Goal: Information Seeking & Learning: Learn about a topic

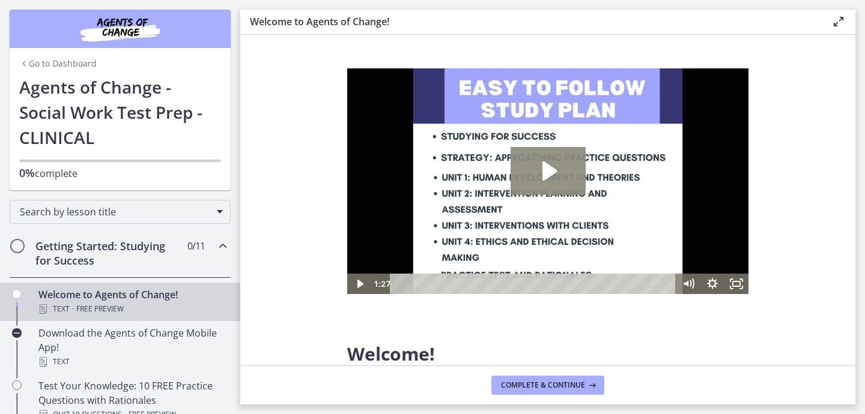
click at [547, 180] on icon "Play Video: c1o6hcmjueu5qasqsu00.mp4" at bounding box center [548, 171] width 75 height 48
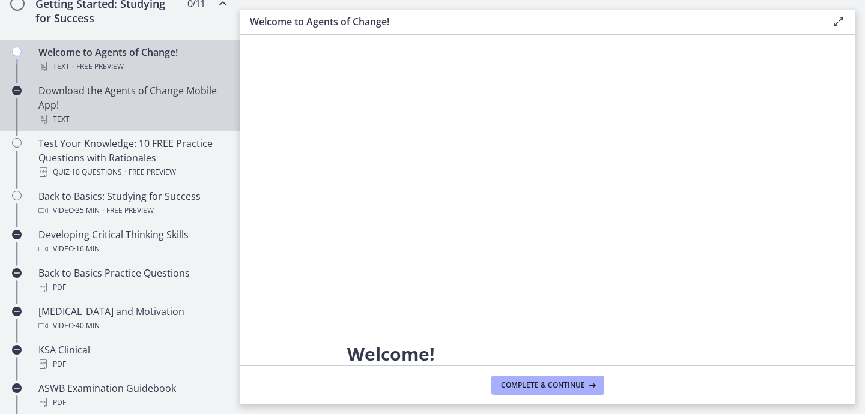
scroll to position [246, 0]
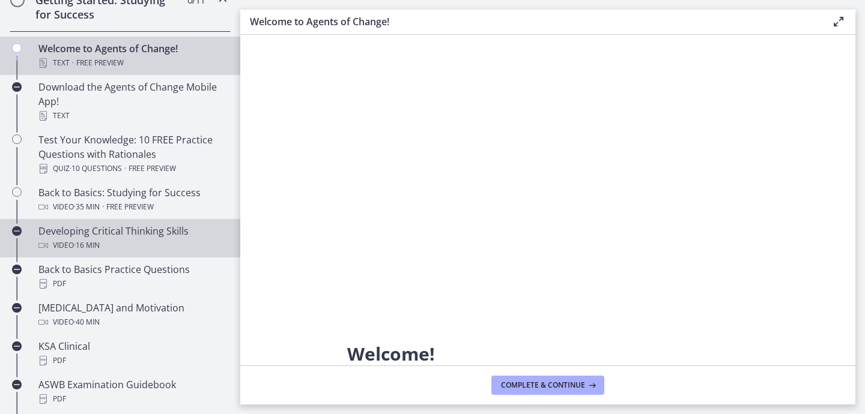
click at [130, 244] on div "Video · 16 min" at bounding box center [131, 245] width 187 height 14
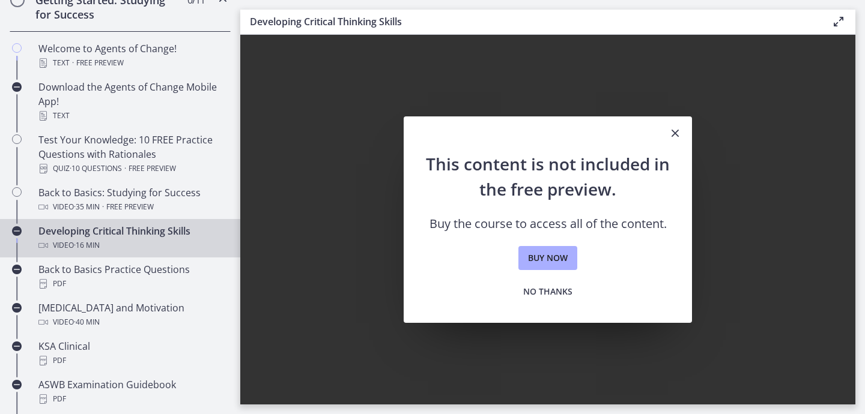
click at [671, 138] on icon "Close" at bounding box center [675, 133] width 14 height 14
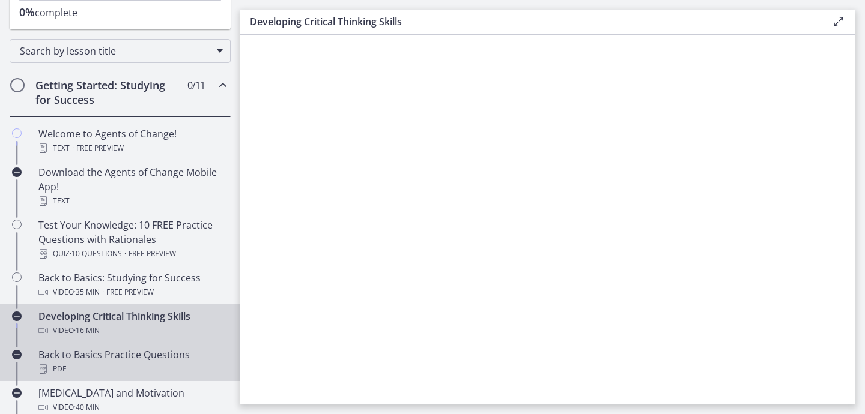
scroll to position [162, 0]
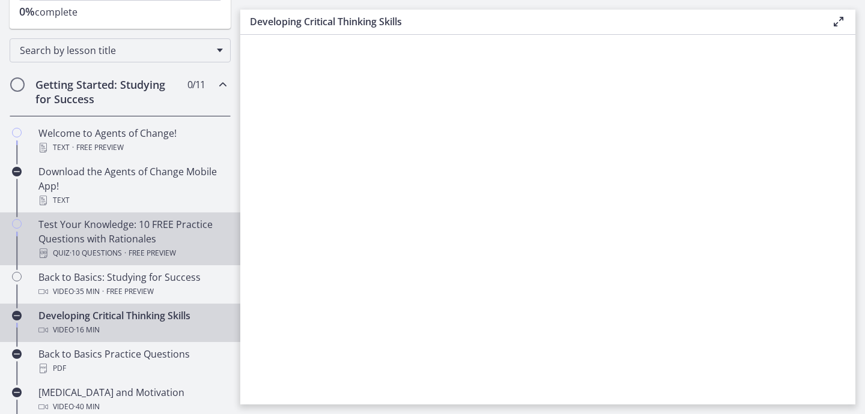
click at [80, 238] on div "Test Your Knowledge: 10 FREE Practice Questions with Rationales Quiz · 10 Quest…" at bounding box center [131, 238] width 187 height 43
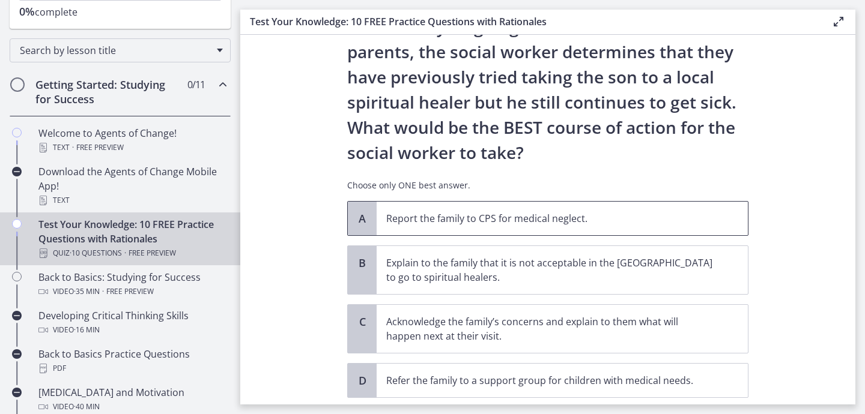
scroll to position [265, 0]
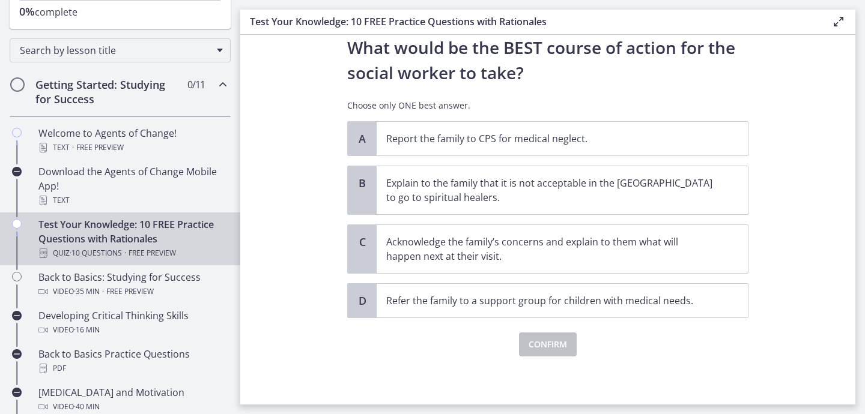
click at [590, 277] on div "A Report the family to CPS for medical neglect. B Explain to the family that it…" at bounding box center [547, 219] width 401 height 197
click at [554, 244] on p "Acknowledge the family’s concerns and explain to them what will happen next at …" at bounding box center [550, 249] width 328 height 29
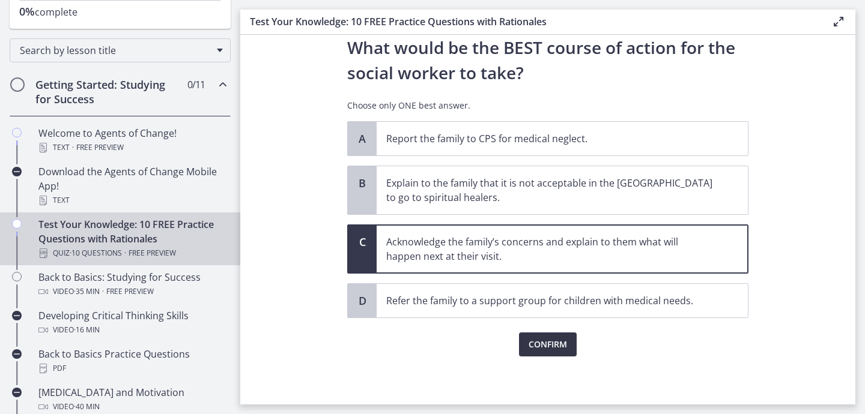
click at [552, 345] on span "Confirm" at bounding box center [548, 345] width 38 height 14
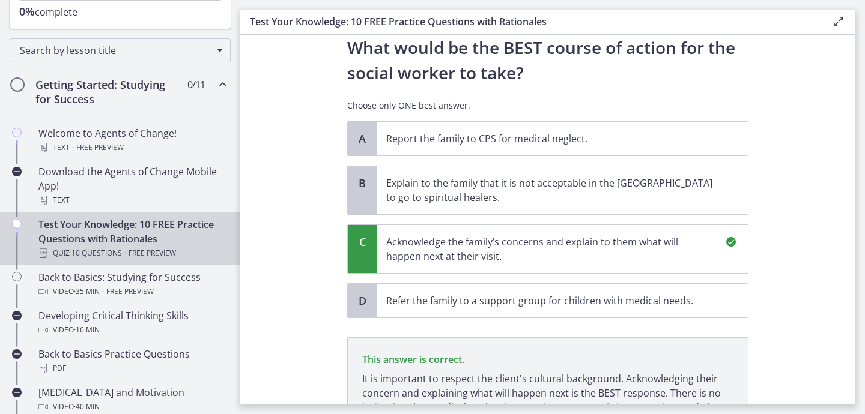
scroll to position [406, 0]
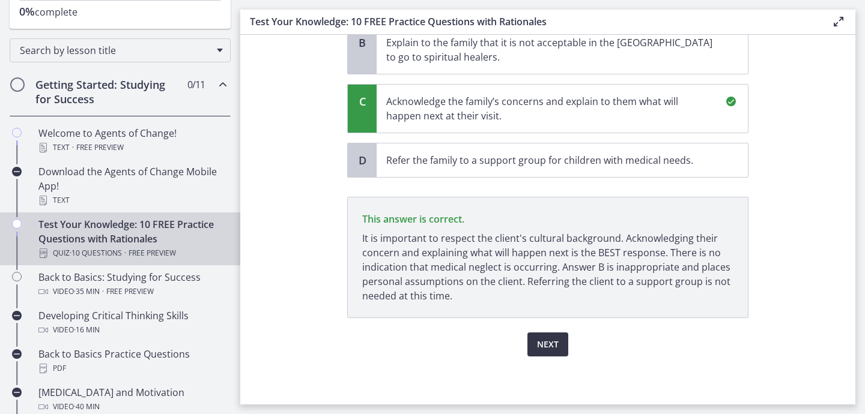
click at [552, 345] on span "Next" at bounding box center [548, 345] width 22 height 14
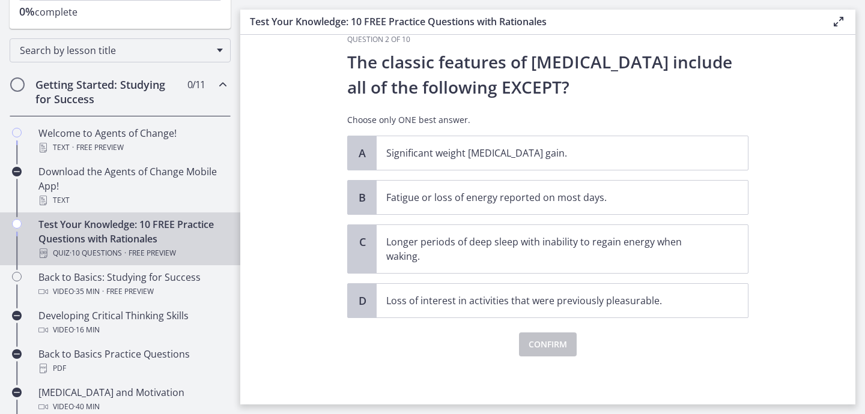
scroll to position [0, 0]
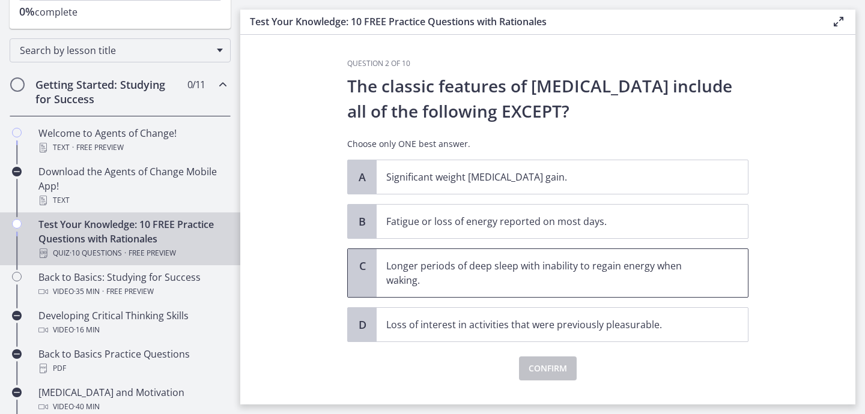
click at [552, 282] on p "Longer periods of deep sleep with inability to regain energy when waking." at bounding box center [550, 273] width 328 height 29
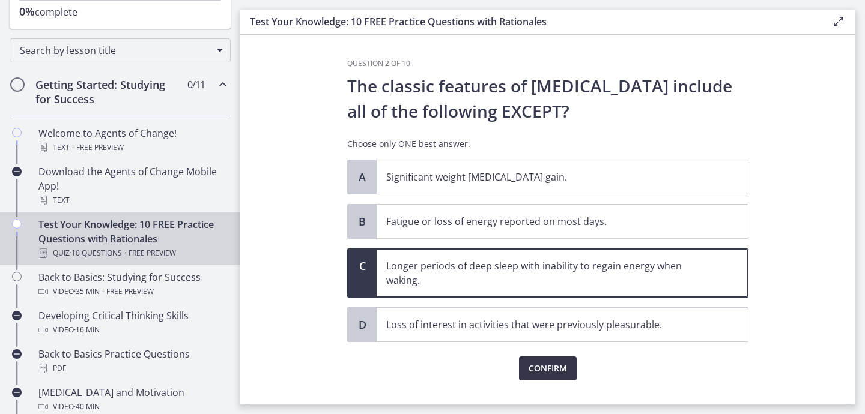
click at [565, 363] on span "Confirm" at bounding box center [548, 369] width 38 height 14
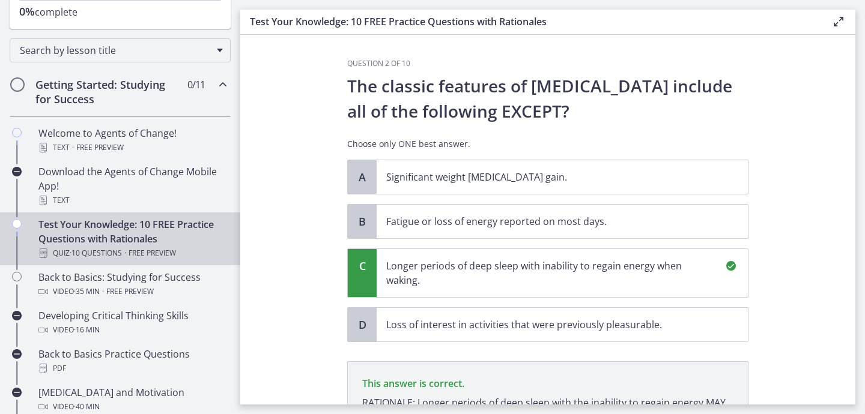
scroll to position [165, 0]
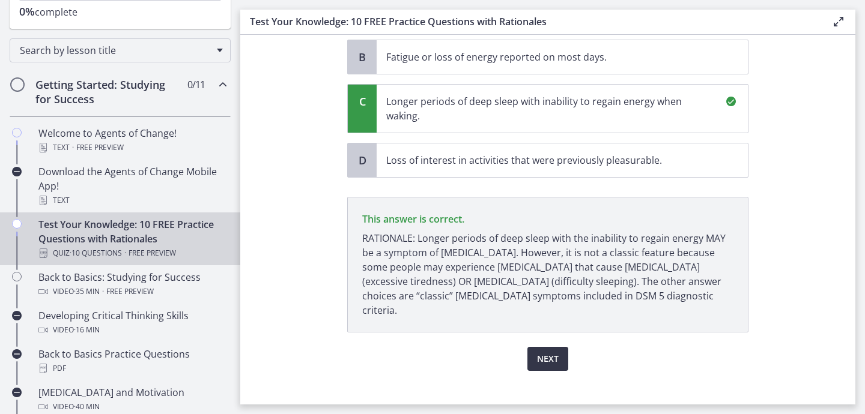
click at [545, 352] on span "Next" at bounding box center [548, 359] width 22 height 14
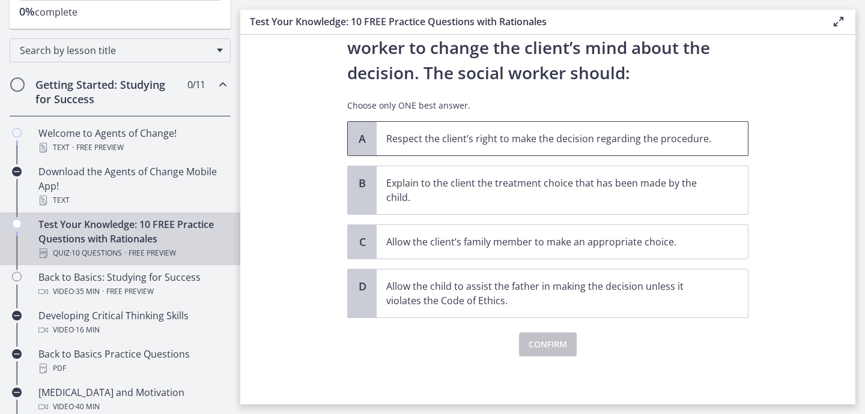
click at [547, 143] on p "Respect the client’s right to make the decision regarding the procedure." at bounding box center [550, 139] width 328 height 14
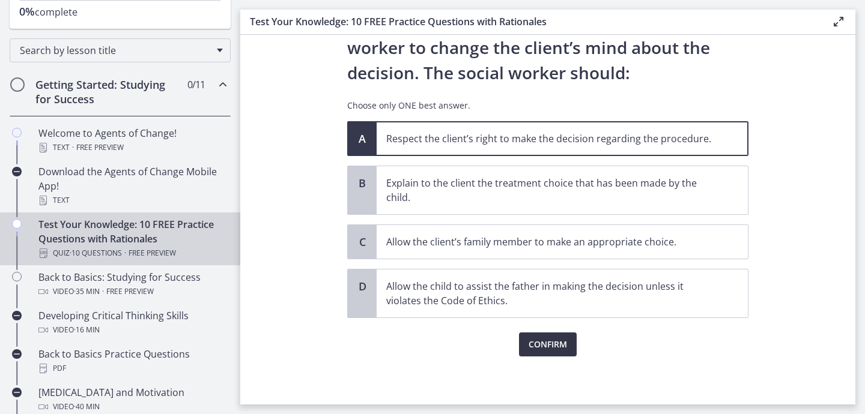
click at [560, 346] on span "Confirm" at bounding box center [548, 345] width 38 height 14
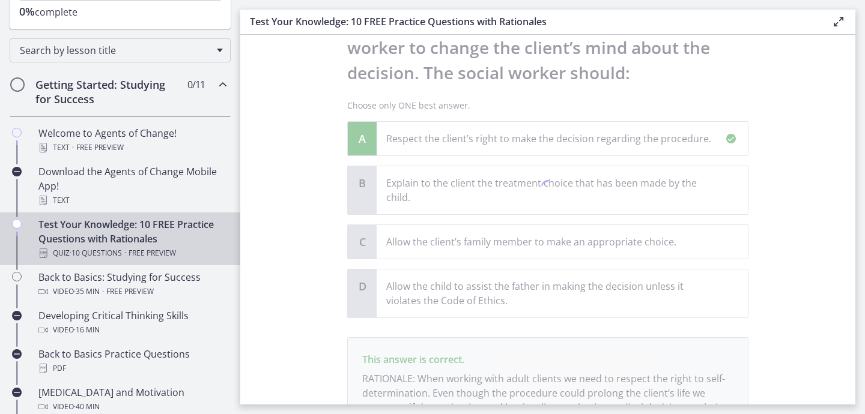
scroll to position [291, 0]
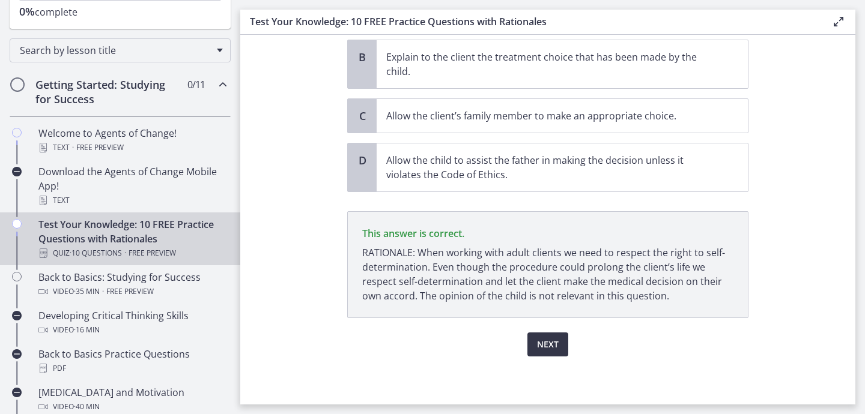
click at [559, 348] on button "Next" at bounding box center [547, 345] width 41 height 24
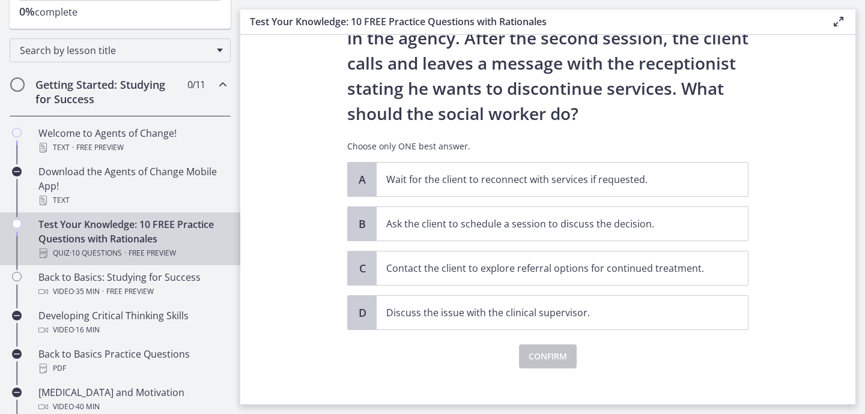
scroll to position [131, 0]
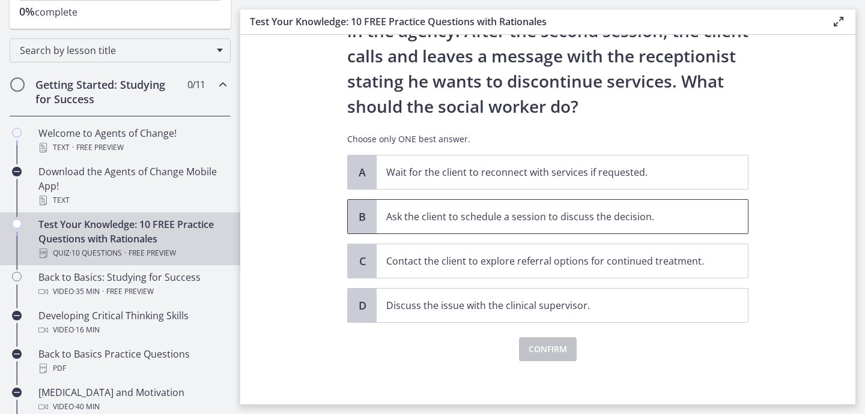
click at [559, 220] on p "Ask the client to schedule a session to discuss the decision." at bounding box center [550, 217] width 328 height 14
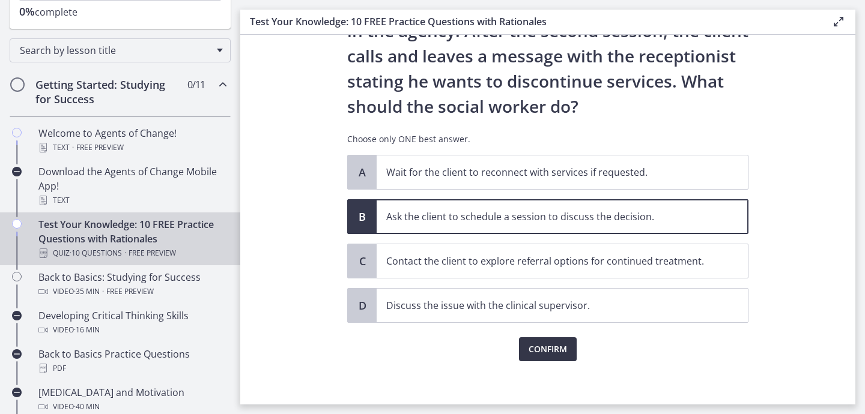
click at [550, 359] on button "Confirm" at bounding box center [548, 350] width 58 height 24
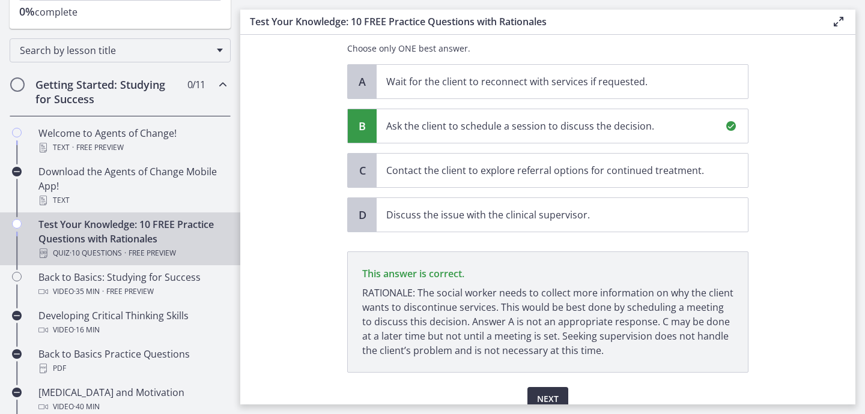
scroll to position [276, 0]
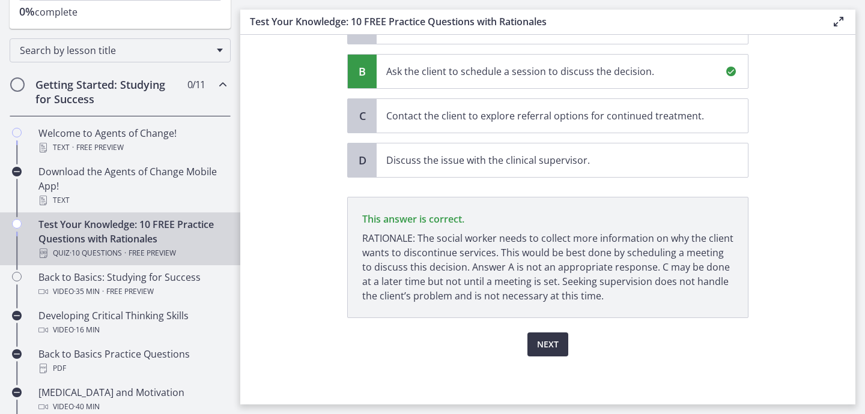
click at [547, 347] on span "Next" at bounding box center [548, 345] width 22 height 14
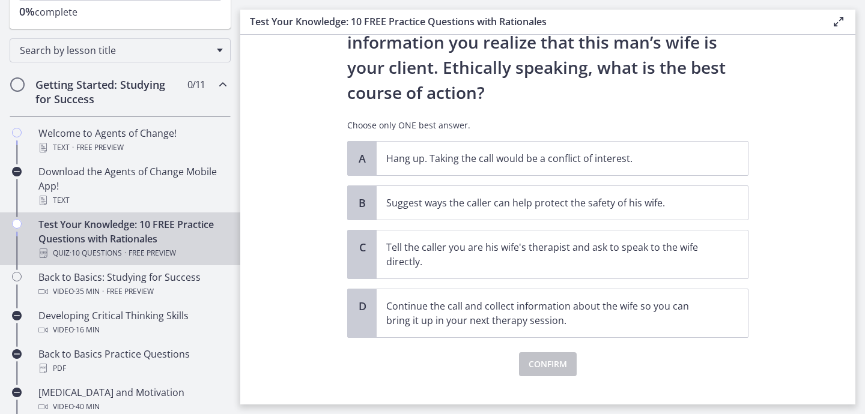
scroll to position [179, 0]
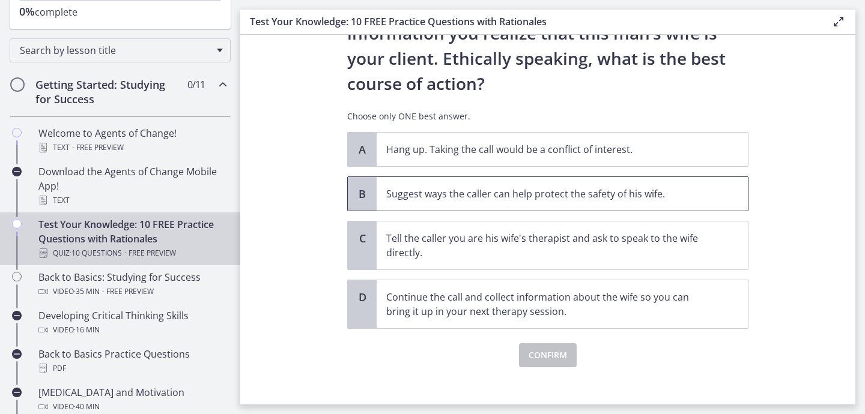
click at [589, 206] on span "Suggest ways the caller can help protect the safety of his wife." at bounding box center [562, 194] width 371 height 34
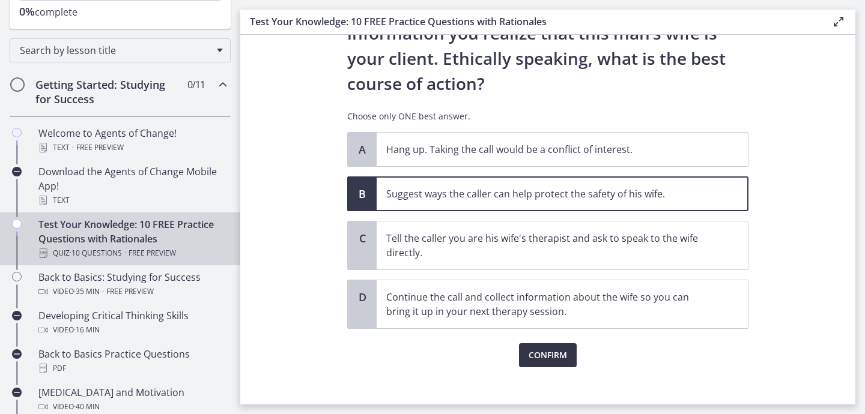
click at [547, 354] on span "Confirm" at bounding box center [548, 355] width 38 height 14
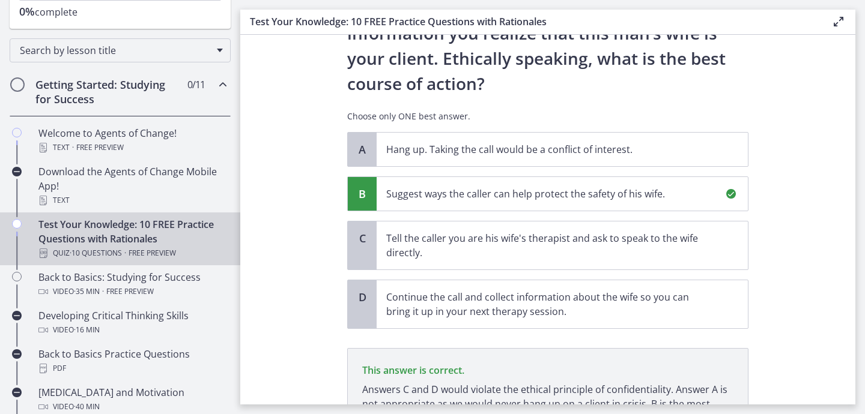
scroll to position [302, 0]
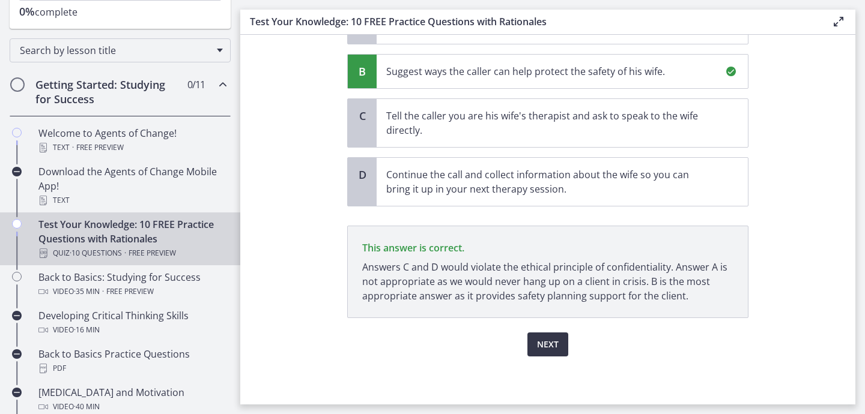
drag, startPoint x: 547, startPoint y: 354, endPoint x: 664, endPoint y: 369, distance: 118.1
click at [566, 342] on button "Next" at bounding box center [547, 345] width 41 height 24
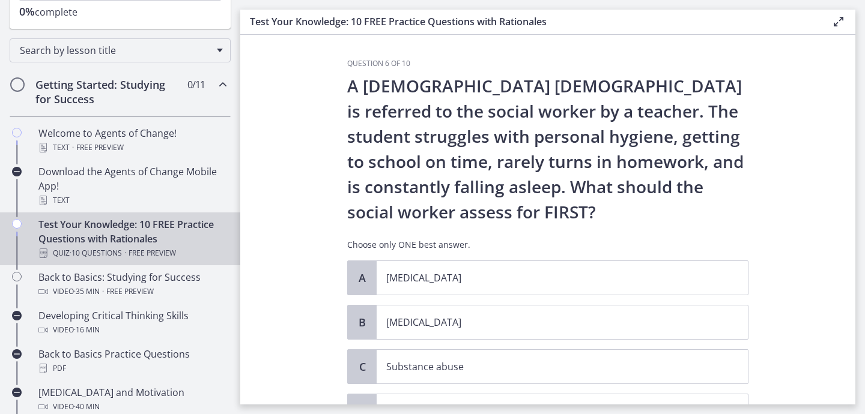
click at [502, 177] on p "A [DEMOGRAPHIC_DATA] [DEMOGRAPHIC_DATA] is referred to the social worker by a t…" at bounding box center [547, 148] width 401 height 151
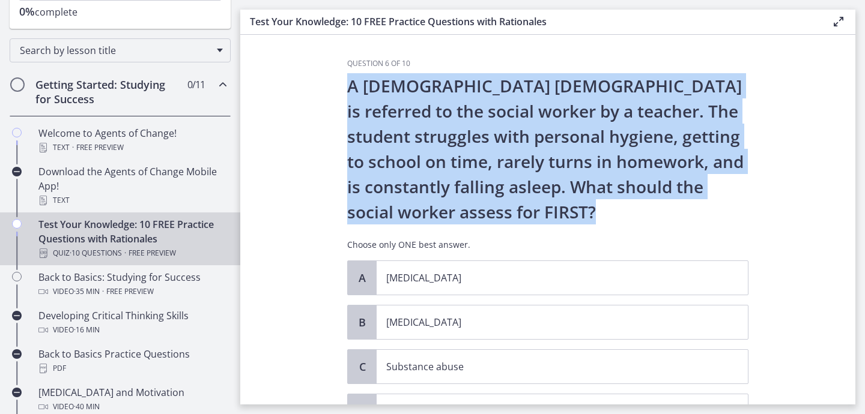
click at [502, 177] on p "A [DEMOGRAPHIC_DATA] [DEMOGRAPHIC_DATA] is referred to the social worker by a t…" at bounding box center [547, 148] width 401 height 151
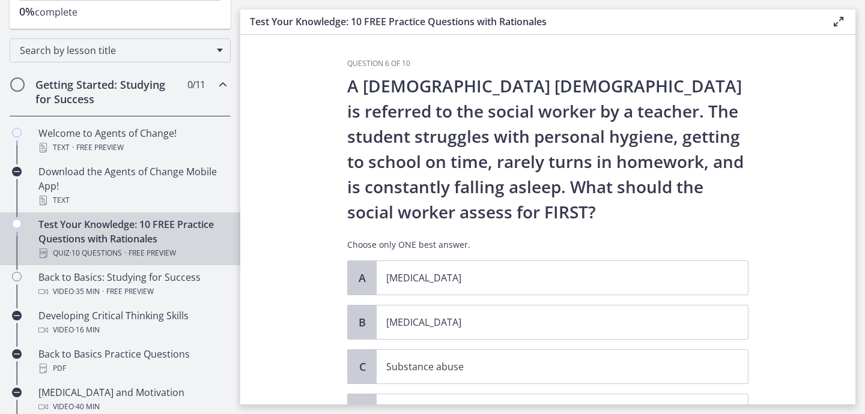
click at [502, 177] on p "A [DEMOGRAPHIC_DATA] [DEMOGRAPHIC_DATA] is referred to the social worker by a t…" at bounding box center [547, 148] width 401 height 151
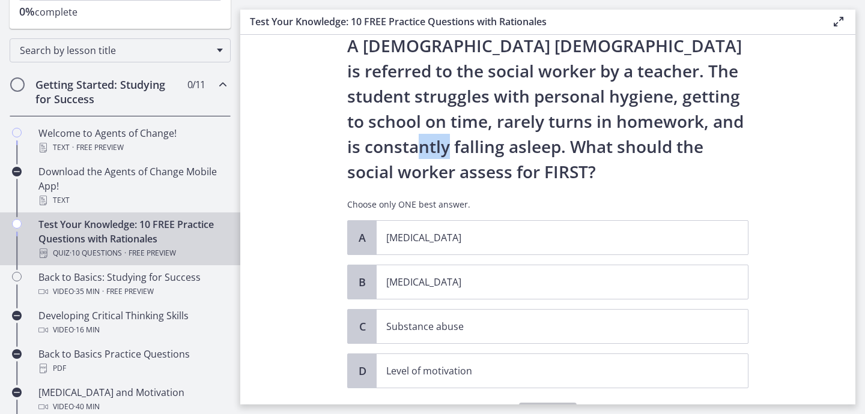
scroll to position [49, 0]
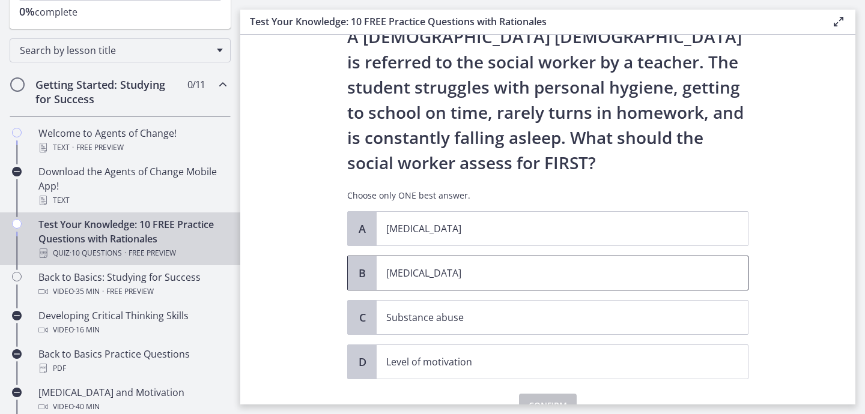
click at [470, 275] on p "[MEDICAL_DATA]" at bounding box center [550, 273] width 328 height 14
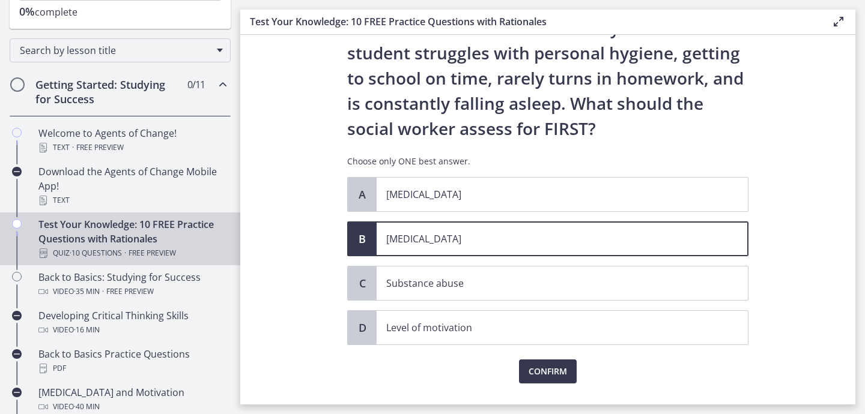
scroll to position [88, 0]
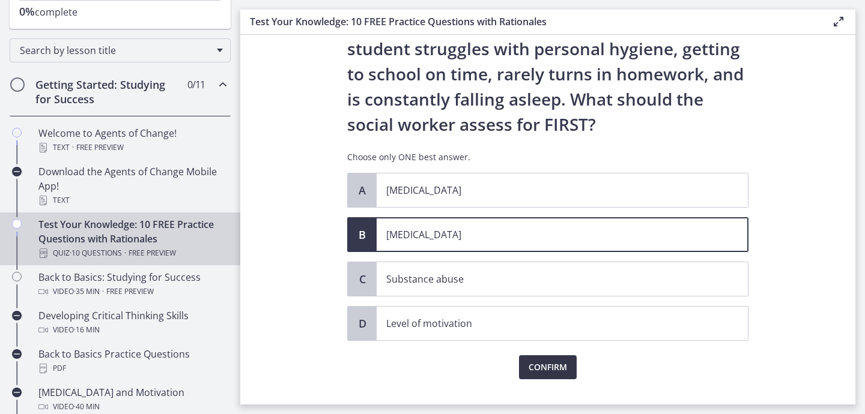
click at [559, 369] on span "Confirm" at bounding box center [548, 367] width 38 height 14
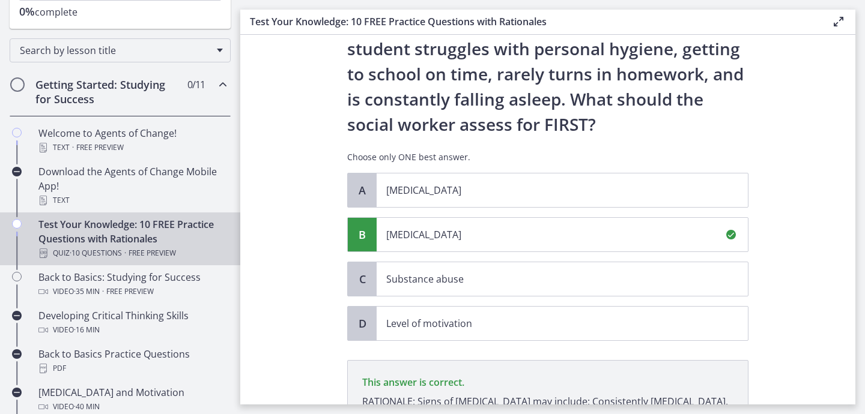
scroll to position [251, 0]
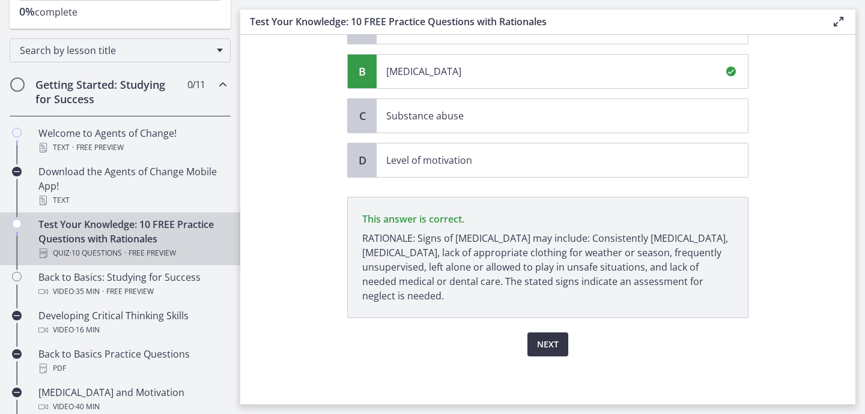
click at [550, 338] on span "Next" at bounding box center [548, 345] width 22 height 14
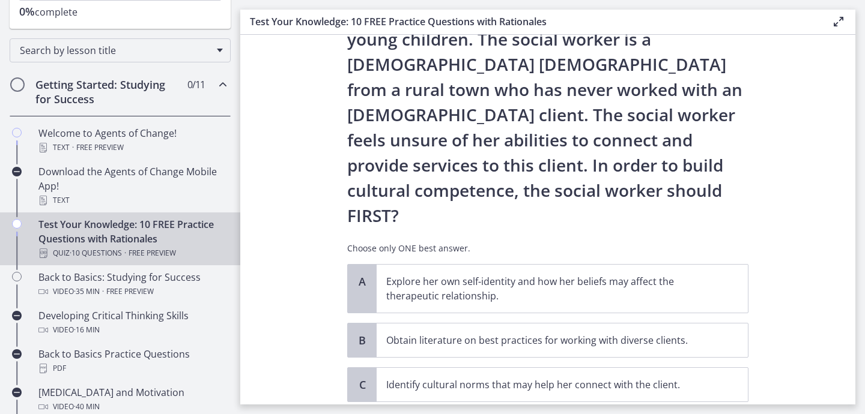
scroll to position [126, 0]
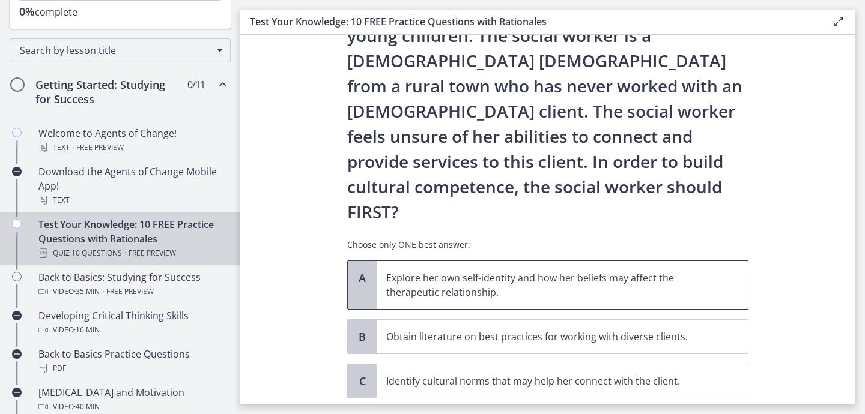
click at [464, 271] on p "Explore her own self-identity and how her beliefs may affect the therapeutic re…" at bounding box center [550, 285] width 328 height 29
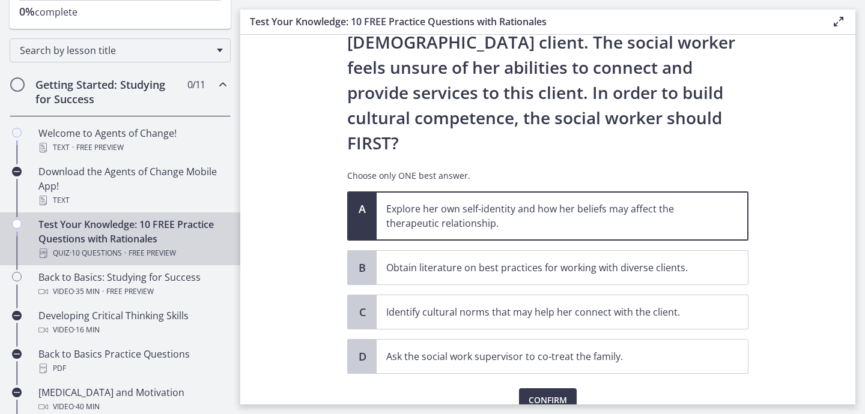
scroll to position [201, 0]
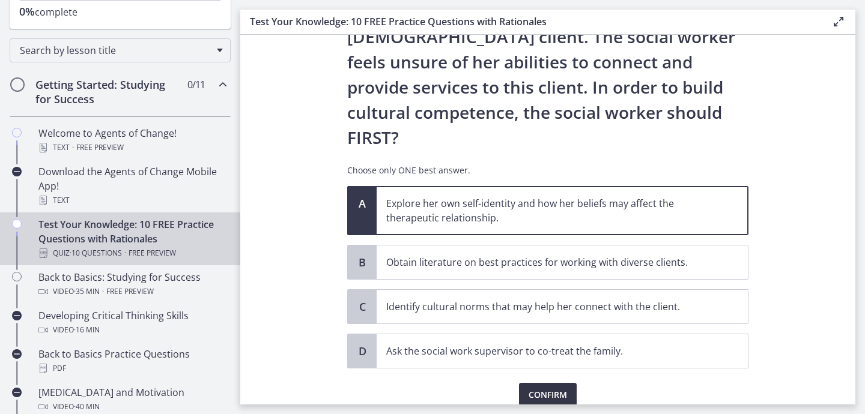
click at [536, 388] on span "Confirm" at bounding box center [548, 395] width 38 height 14
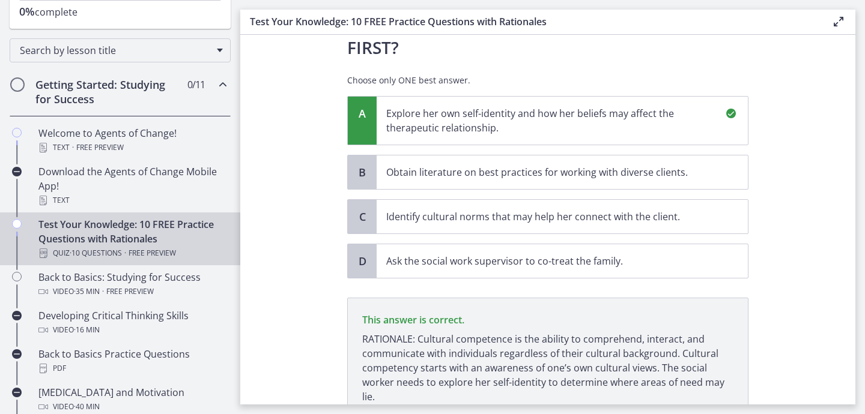
scroll to position [341, 0]
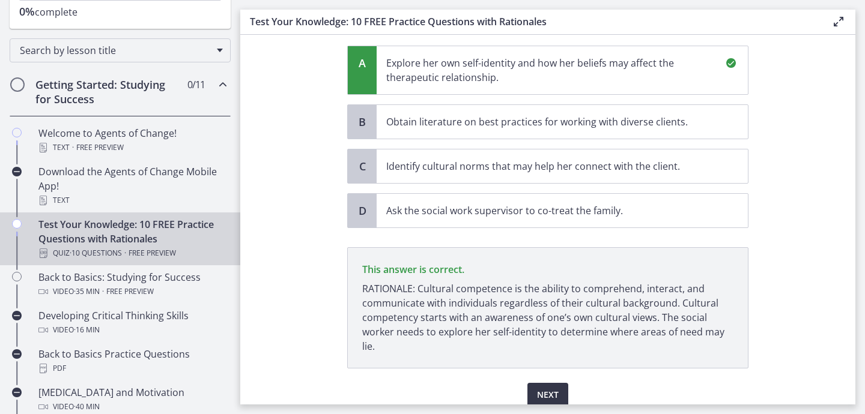
click at [546, 388] on span "Next" at bounding box center [548, 395] width 22 height 14
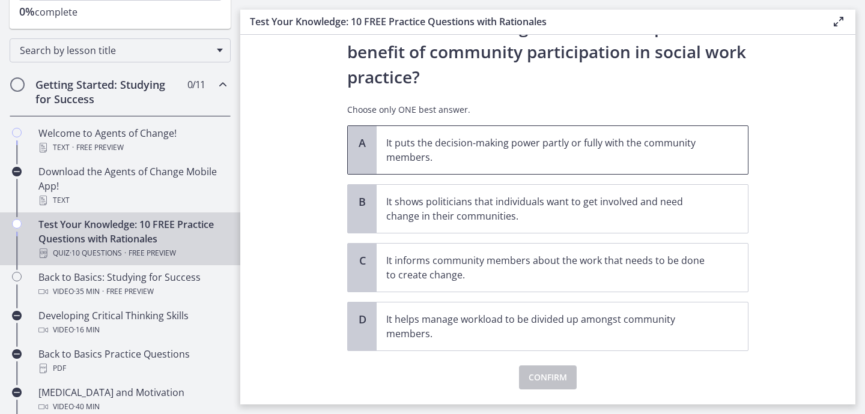
scroll to position [60, 0]
click at [529, 144] on p "It puts the decision-making power partly or fully with the community members." at bounding box center [550, 149] width 328 height 29
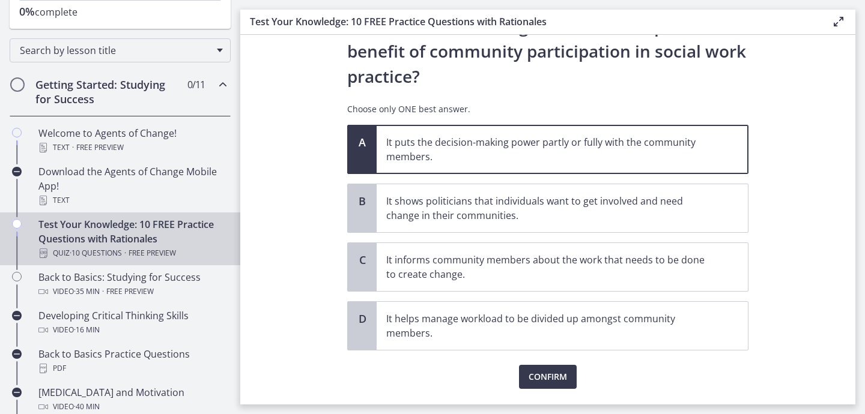
click at [536, 363] on div "Confirm" at bounding box center [547, 370] width 401 height 38
click at [540, 375] on span "Confirm" at bounding box center [548, 377] width 38 height 14
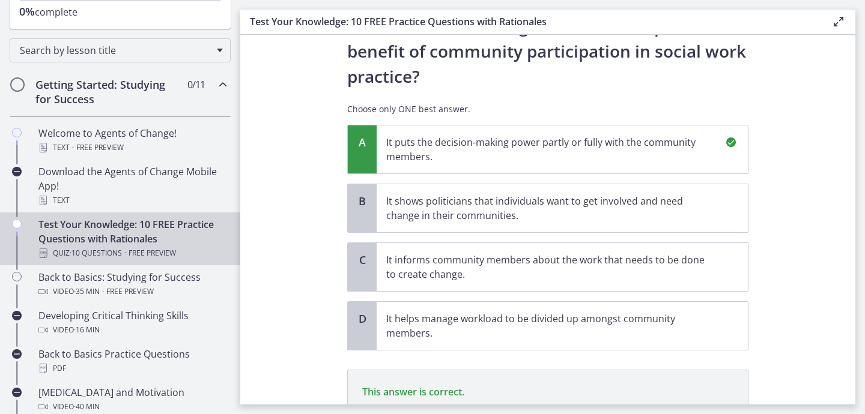
scroll to position [219, 0]
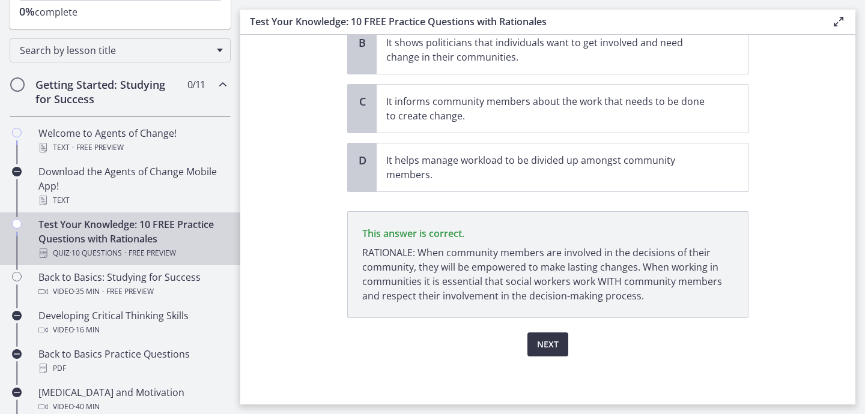
click at [548, 350] on span "Next" at bounding box center [548, 345] width 22 height 14
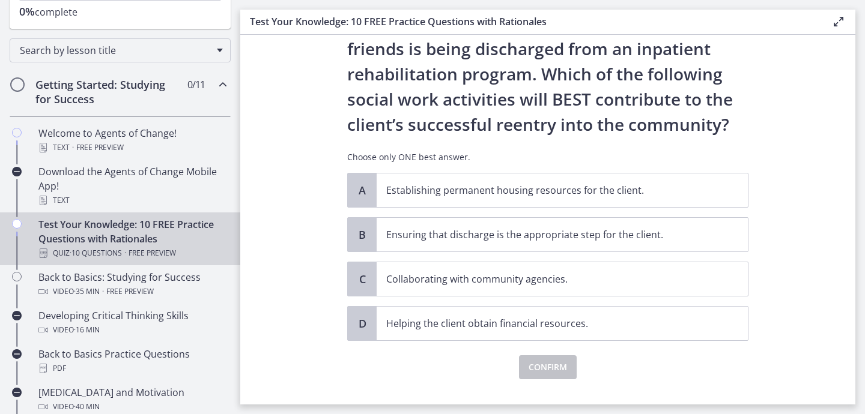
scroll to position [85, 0]
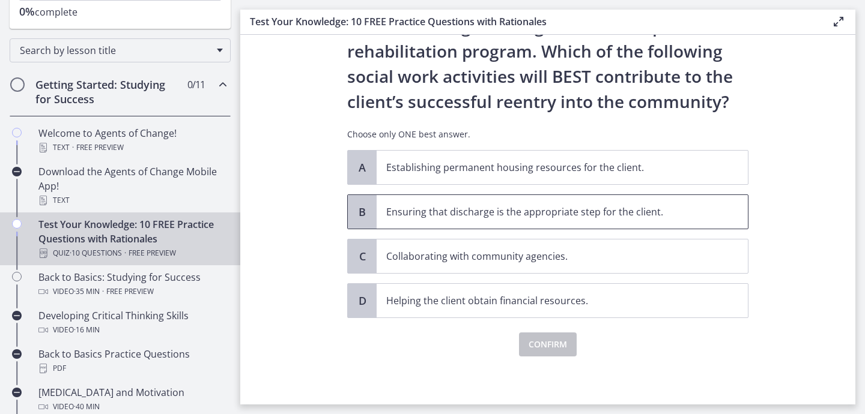
click at [573, 210] on p "Ensuring that discharge is the appropriate step for the client." at bounding box center [550, 212] width 328 height 14
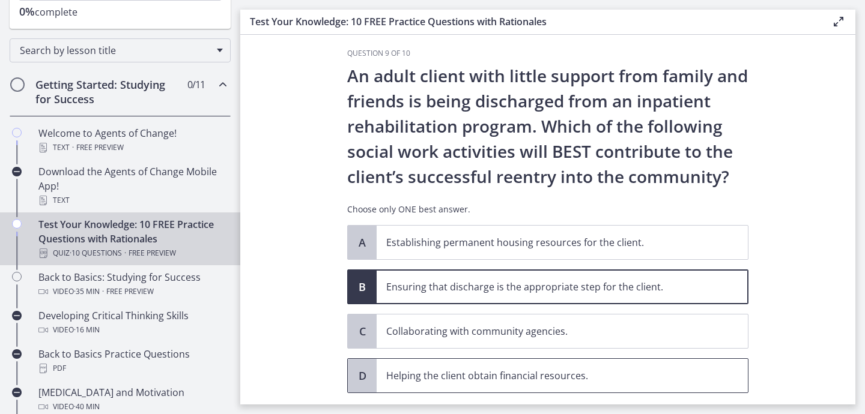
scroll to position [11, 0]
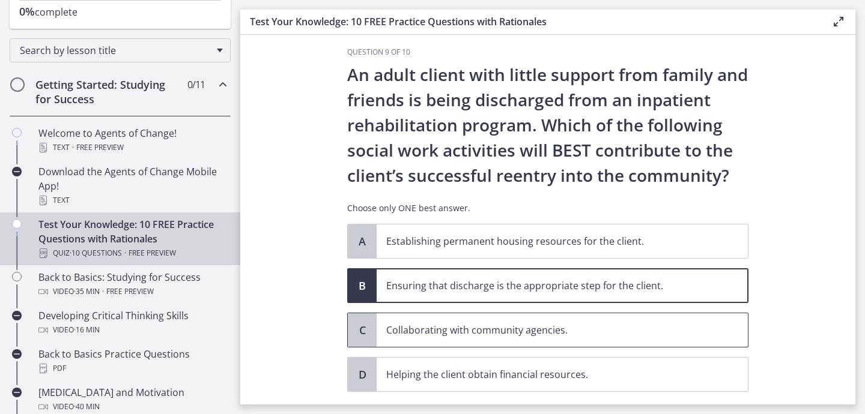
click at [532, 326] on p "Collaborating with community agencies." at bounding box center [550, 330] width 328 height 14
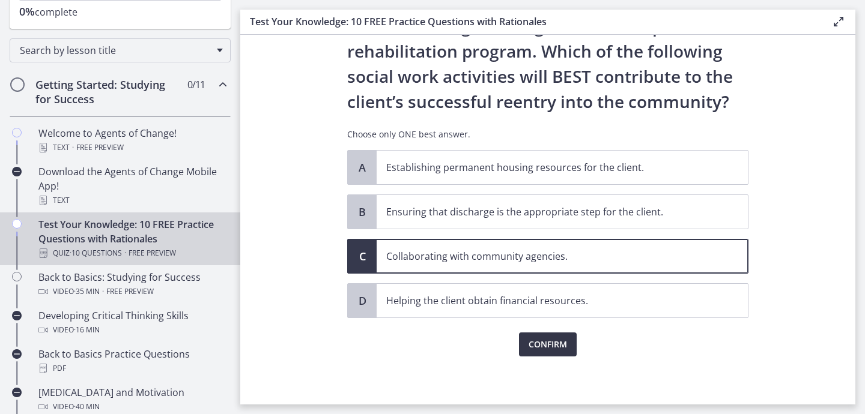
click at [530, 342] on span "Confirm" at bounding box center [548, 345] width 38 height 14
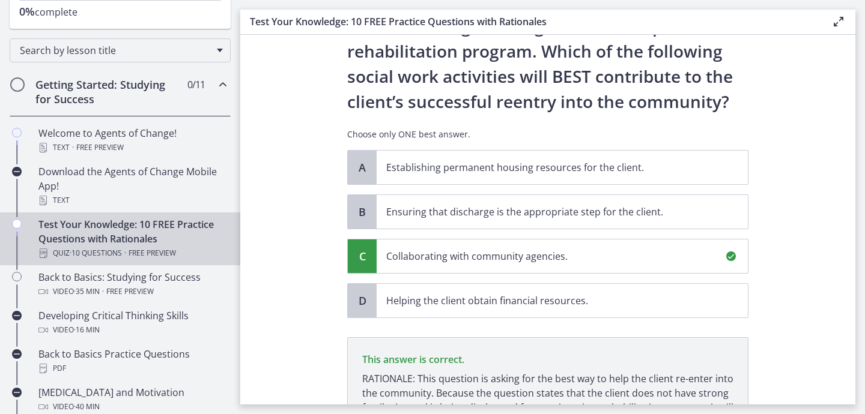
scroll to position [226, 0]
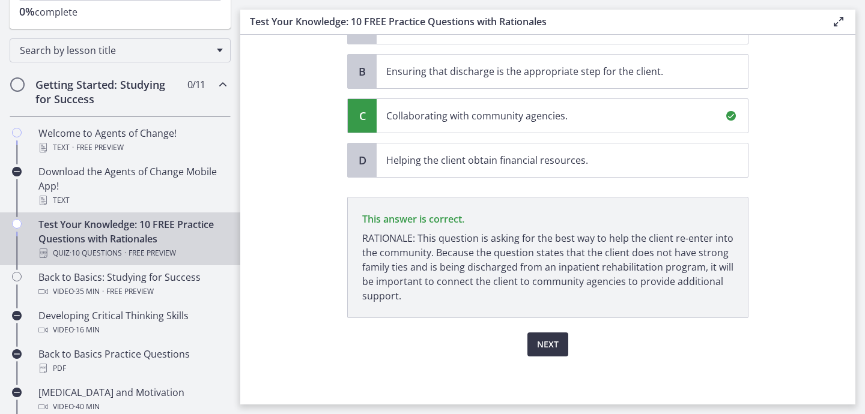
click at [543, 351] on span "Next" at bounding box center [548, 345] width 22 height 14
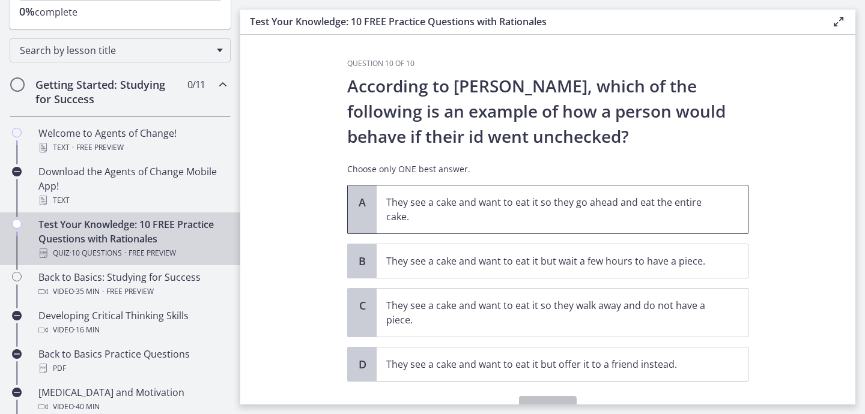
click at [534, 220] on p "They see a cake and want to eat it so they go ahead and eat the entire cake." at bounding box center [550, 209] width 328 height 29
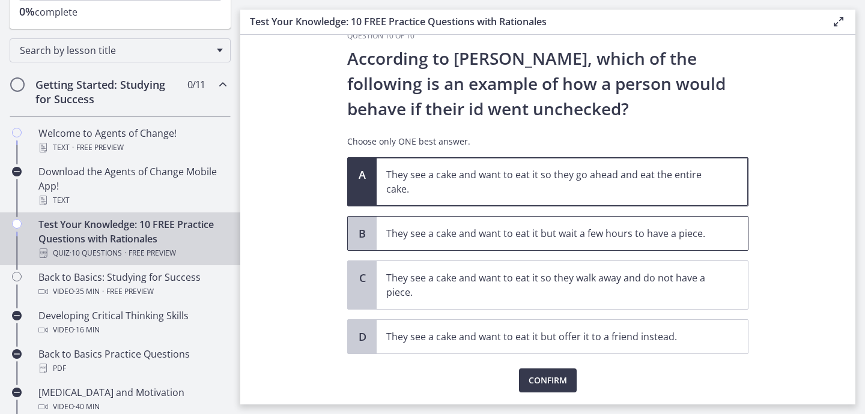
scroll to position [34, 0]
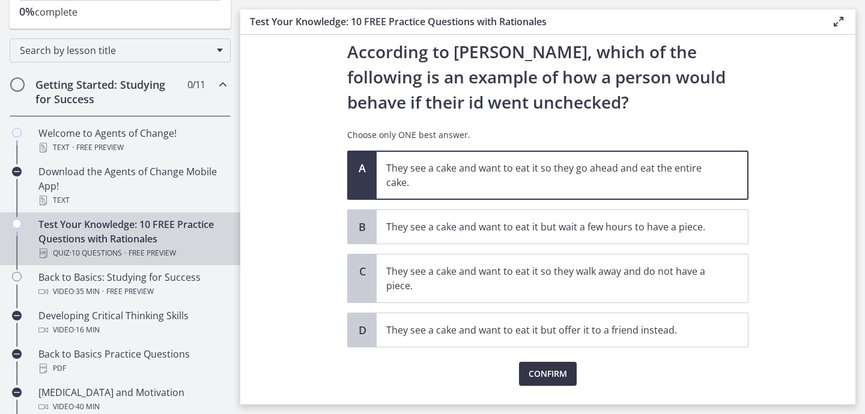
click at [559, 375] on span "Confirm" at bounding box center [548, 374] width 38 height 14
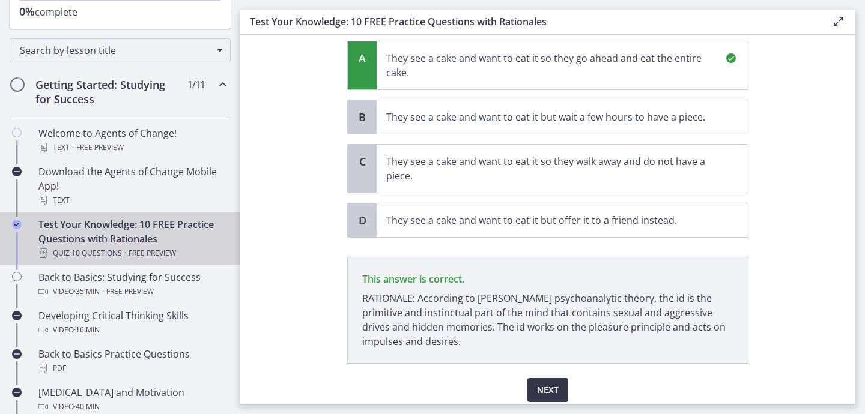
scroll to position [190, 0]
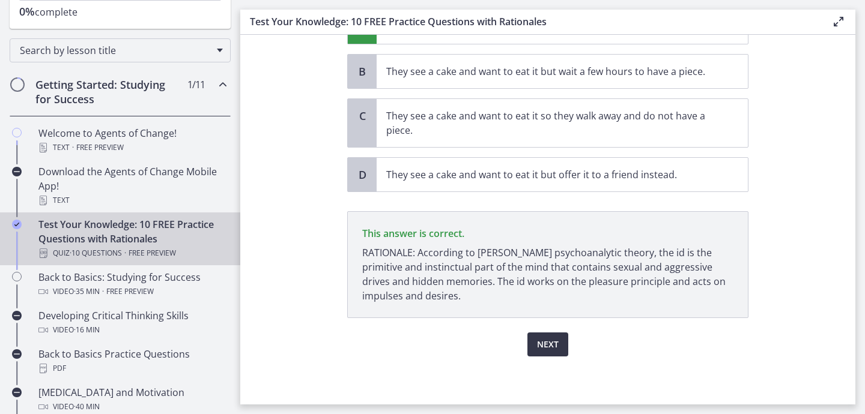
click at [545, 344] on span "Next" at bounding box center [548, 345] width 22 height 14
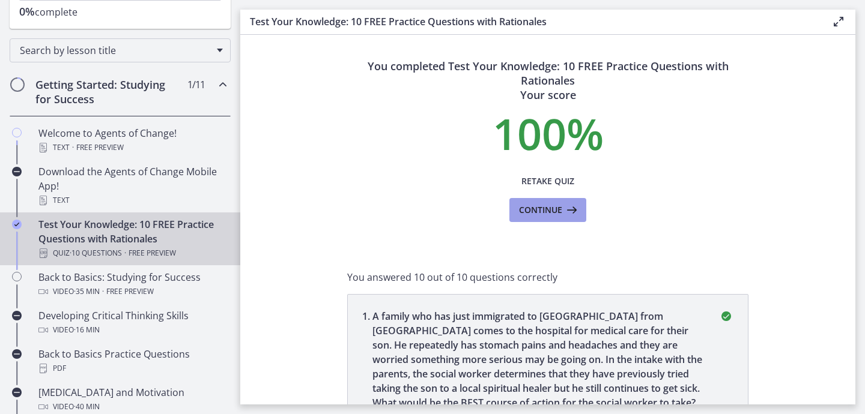
click at [537, 216] on span "Continue" at bounding box center [540, 210] width 43 height 14
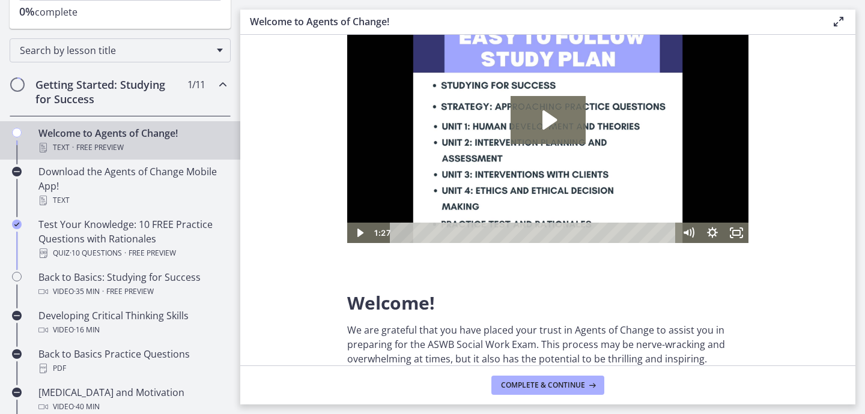
scroll to position [55, 0]
